Goal: Task Accomplishment & Management: Manage account settings

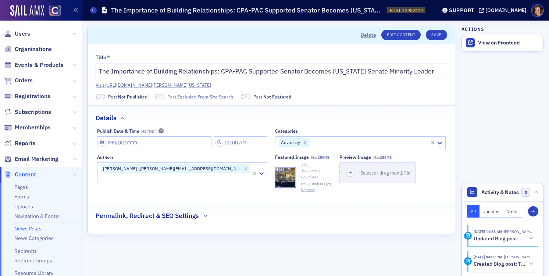
click at [98, 99] on span at bounding box center [98, 97] width 4 height 4
click at [186, 149] on input "Publish Date & Time MST/MDT" at bounding box center [154, 142] width 115 height 13
select select "7"
select select "2025"
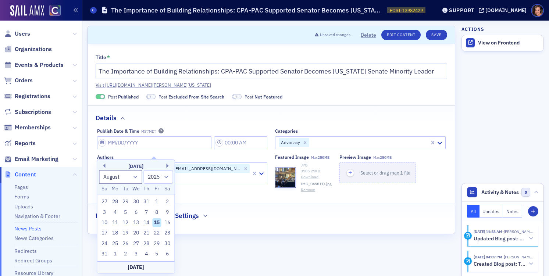
click at [157, 223] on div "15" at bounding box center [156, 222] width 9 height 9
type input "[DATE]"
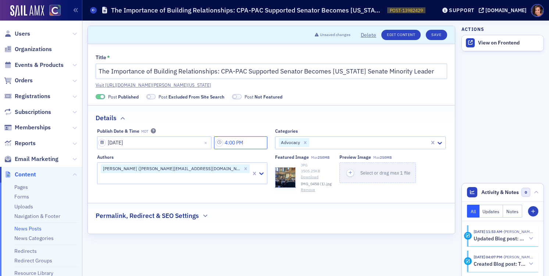
drag, startPoint x: 231, startPoint y: 149, endPoint x: 227, endPoint y: 148, distance: 4.1
click at [227, 148] on input "4:00 PM" at bounding box center [240, 142] width 53 height 13
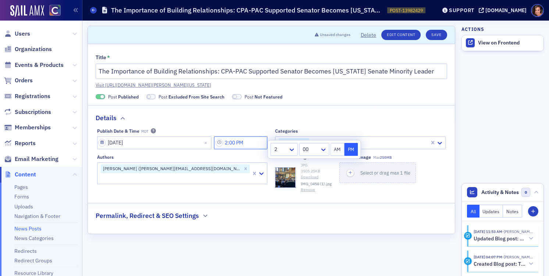
type input "2:00 PM"
click at [244, 131] on fieldset "Details Publish Date & Time MDT [DATE] 2:00 PM Categories Advocacy Authors [PER…" at bounding box center [271, 151] width 367 height 93
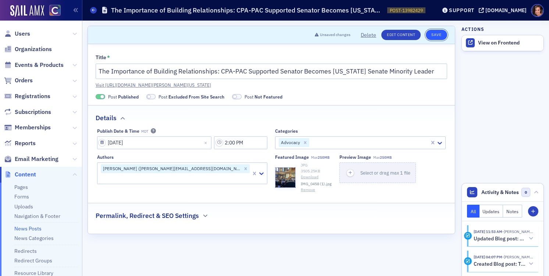
click at [439, 35] on button "Save" at bounding box center [435, 35] width 21 height 10
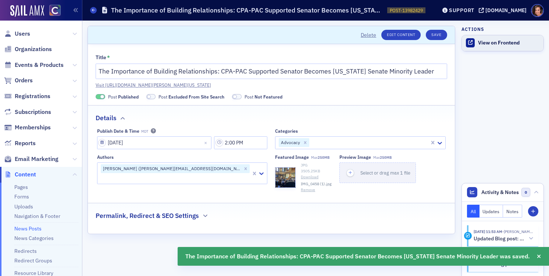
click at [512, 42] on div "View on Frontend" at bounding box center [509, 43] width 62 height 7
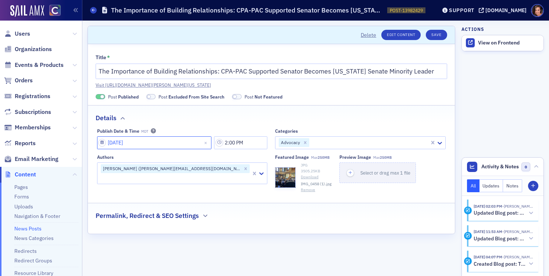
click at [158, 149] on input "[DATE]" at bounding box center [154, 142] width 115 height 13
select select "7"
select select "2025"
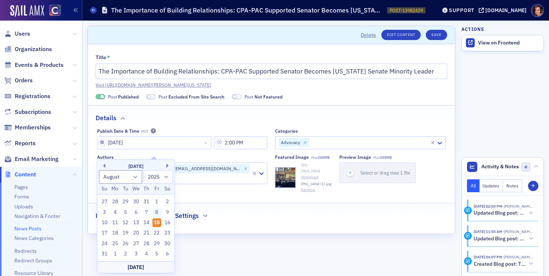
click at [157, 212] on div "8" at bounding box center [156, 212] width 9 height 9
type input "08/08/2025"
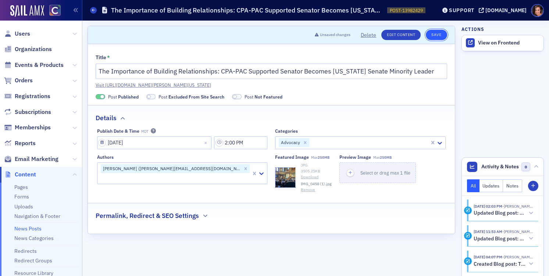
click at [440, 34] on button "Save" at bounding box center [435, 35] width 21 height 10
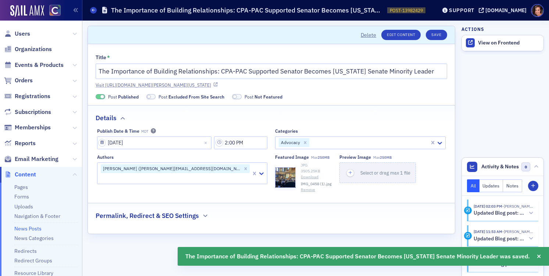
click at [233, 84] on link "Visit https://cocpa.org/news/13982429-the-importance-of-building-relationships-…" at bounding box center [271, 85] width 351 height 7
